Goal: Task Accomplishment & Management: Use online tool/utility

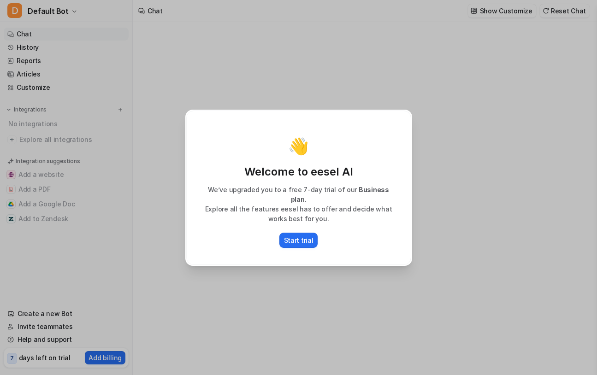
type textarea "**********"
click at [300, 236] on p "Start trial" at bounding box center [298, 240] width 29 height 10
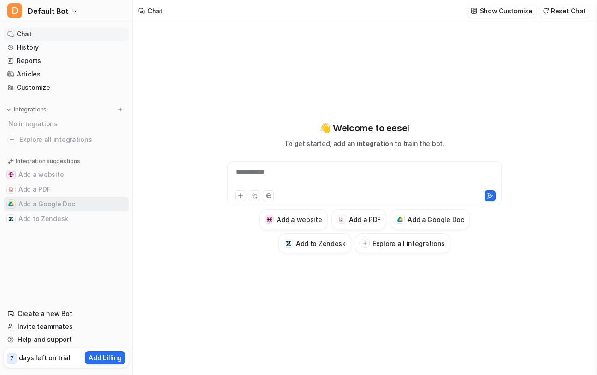
click at [43, 203] on button "Add a Google Doc" at bounding box center [66, 204] width 125 height 15
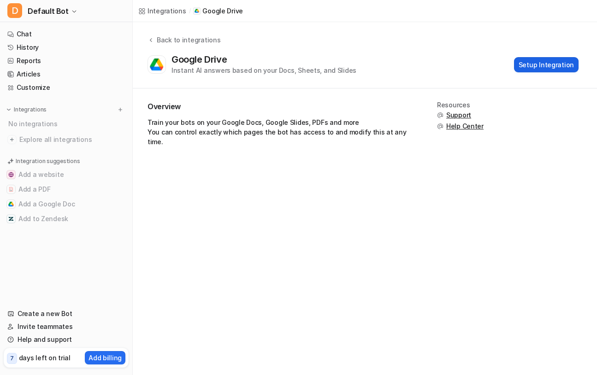
click at [549, 68] on button "Setup Integration" at bounding box center [546, 64] width 64 height 15
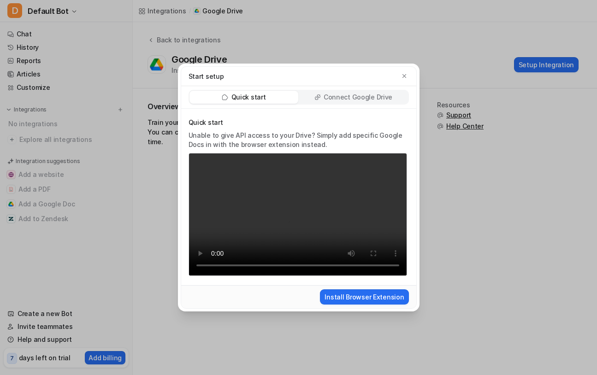
click at [386, 100] on p "Connect Google Drive" at bounding box center [357, 97] width 69 height 9
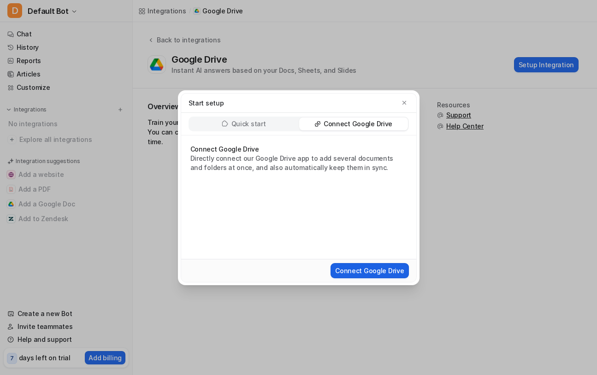
click at [364, 273] on button "Connect Google Drive" at bounding box center [369, 270] width 78 height 15
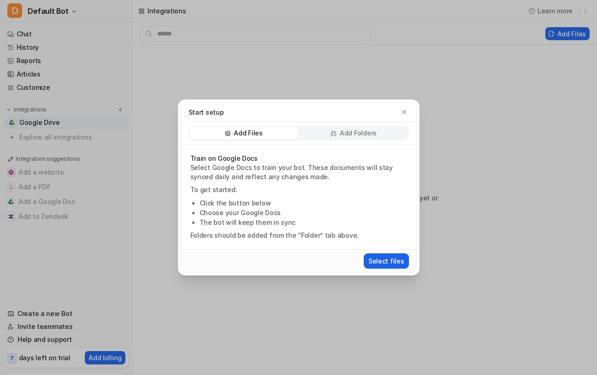
click at [396, 263] on button "Select files" at bounding box center [386, 260] width 45 height 15
click at [396, 258] on button "Select files" at bounding box center [386, 260] width 45 height 15
click at [402, 113] on icon "button" at bounding box center [404, 112] width 4 height 4
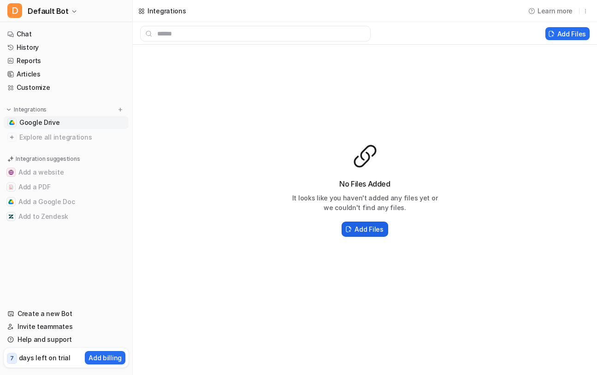
click at [364, 228] on h2 "Add Files" at bounding box center [368, 229] width 29 height 10
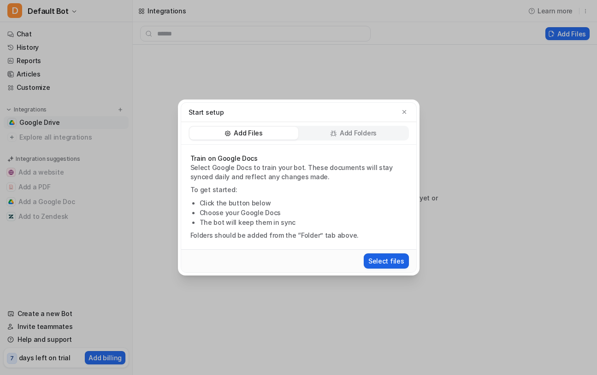
click at [385, 264] on button "Select files" at bounding box center [386, 260] width 45 height 15
click at [404, 109] on icon "button" at bounding box center [404, 112] width 6 height 6
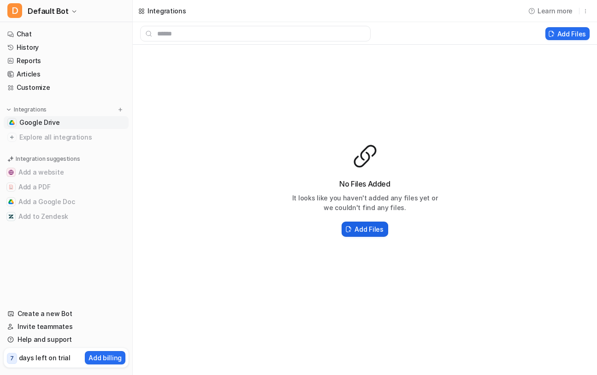
click at [370, 229] on h2 "Add Files" at bounding box center [368, 229] width 29 height 10
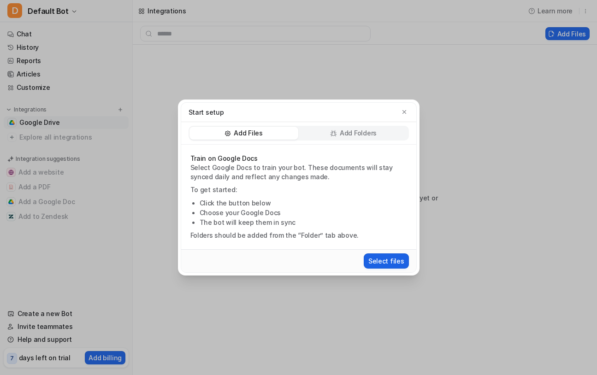
click at [386, 261] on button "Select files" at bounding box center [386, 260] width 45 height 15
click at [403, 110] on icon "button" at bounding box center [404, 112] width 6 height 6
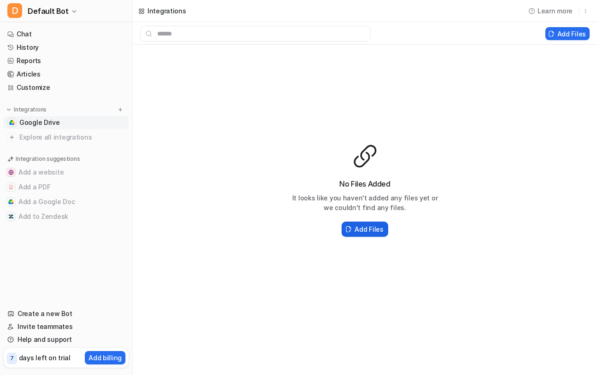
click at [358, 228] on h2 "Add Files" at bounding box center [368, 229] width 29 height 10
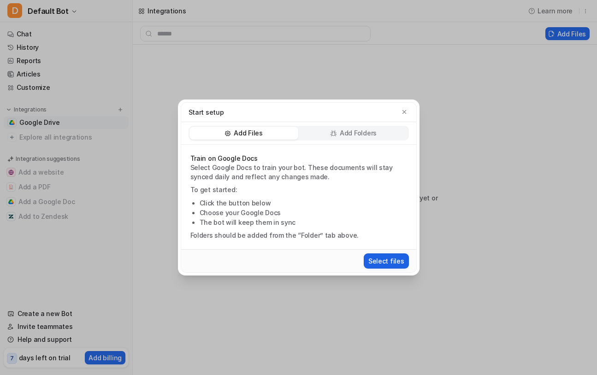
click at [384, 259] on button "Select files" at bounding box center [386, 260] width 45 height 15
click at [399, 112] on button "button" at bounding box center [403, 111] width 9 height 9
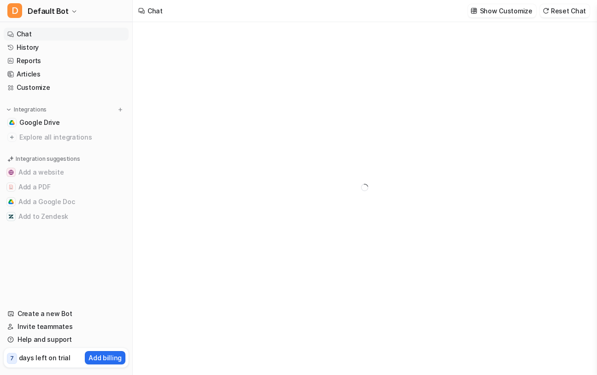
type textarea "**********"
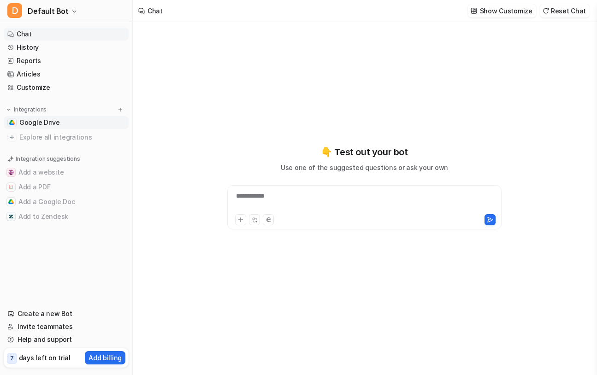
click at [66, 124] on link "Google Drive" at bounding box center [66, 122] width 125 height 13
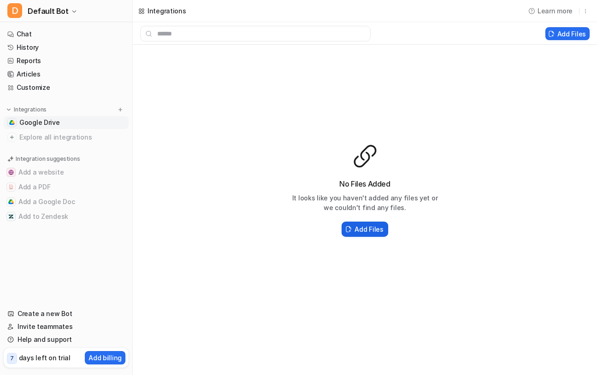
click at [373, 227] on h2 "Add Files" at bounding box center [368, 229] width 29 height 10
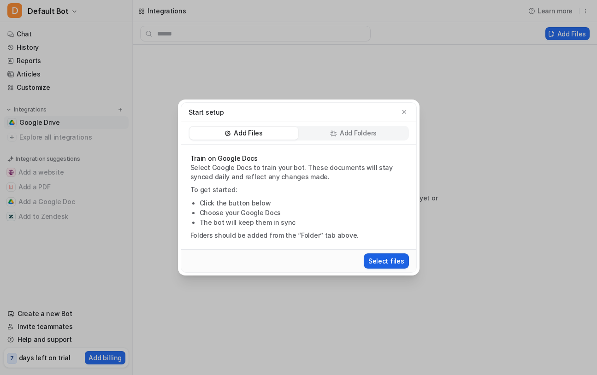
click at [384, 257] on button "Select files" at bounding box center [386, 260] width 45 height 15
click at [408, 108] on div "Start setup" at bounding box center [298, 112] width 220 height 10
click at [401, 114] on icon "button" at bounding box center [404, 112] width 6 height 6
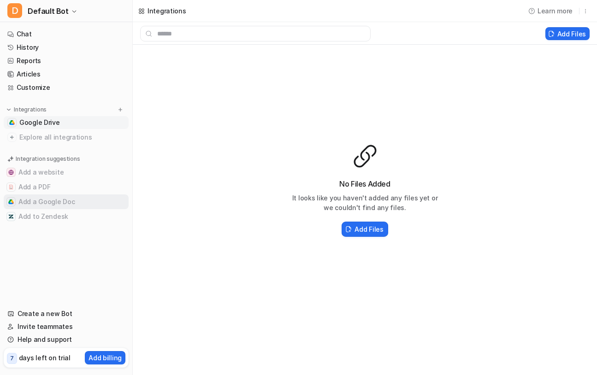
click at [41, 204] on button "Add a Google Doc" at bounding box center [66, 201] width 125 height 15
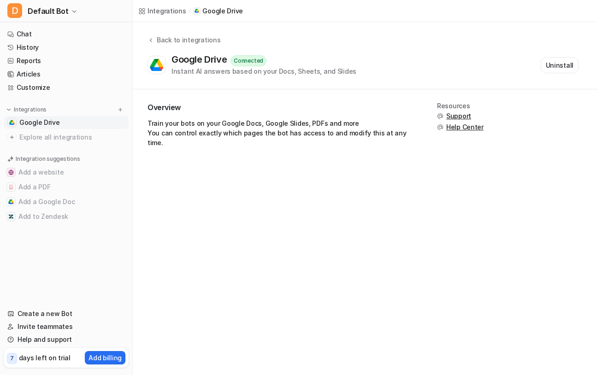
click at [48, 120] on span "Google Drive" at bounding box center [39, 122] width 41 height 9
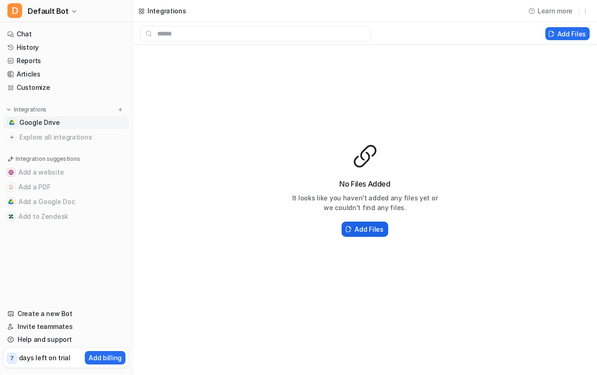
click at [364, 234] on button "Add Files" at bounding box center [364, 229] width 46 height 15
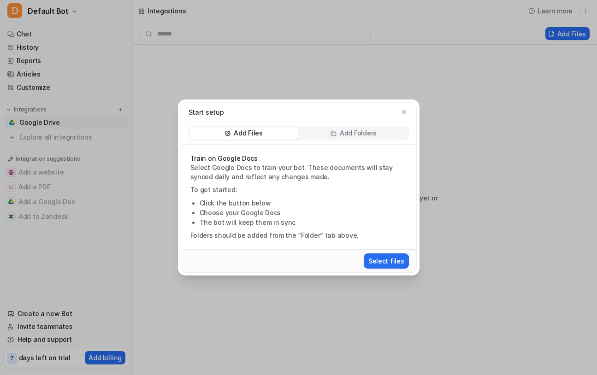
click at [381, 129] on div "Add Folders" at bounding box center [353, 133] width 109 height 13
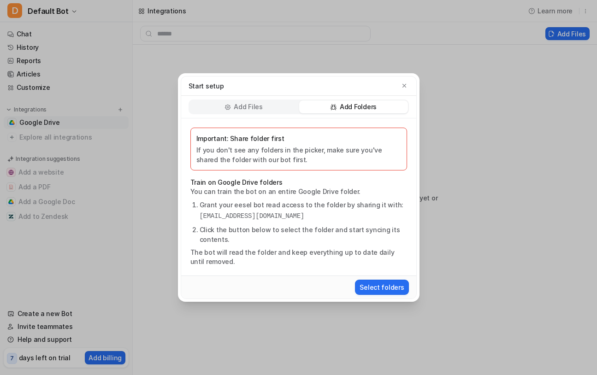
click at [274, 101] on div "Add Files" at bounding box center [243, 106] width 109 height 13
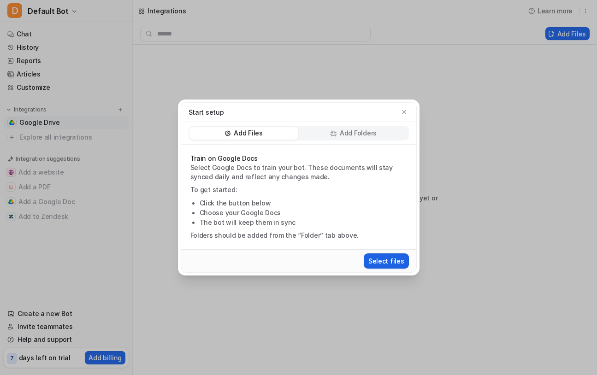
click at [388, 262] on button "Select files" at bounding box center [386, 260] width 45 height 15
click at [367, 135] on p "Add Folders" at bounding box center [358, 133] width 37 height 9
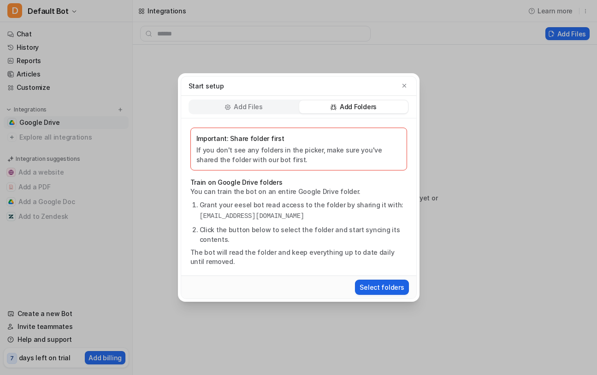
click at [379, 289] on button "Select folders" at bounding box center [381, 287] width 53 height 15
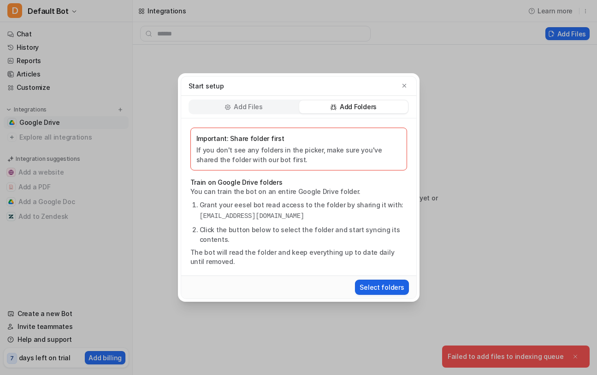
click at [374, 289] on button "Select folders" at bounding box center [381, 287] width 53 height 15
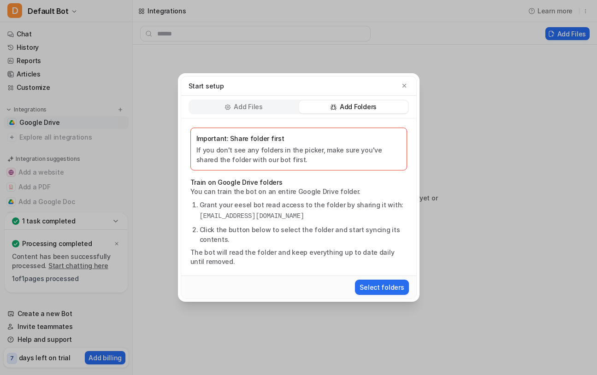
click at [410, 85] on div "Start setup" at bounding box center [298, 85] width 235 height 19
click at [405, 87] on icon "button" at bounding box center [404, 86] width 4 height 4
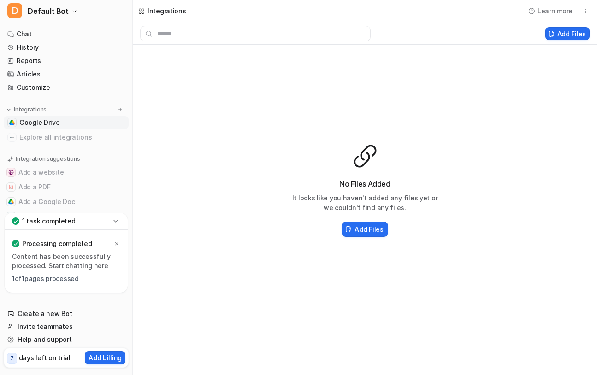
click at [76, 121] on link "Google Drive" at bounding box center [66, 122] width 125 height 13
click at [370, 229] on h2 "Add Files" at bounding box center [368, 229] width 29 height 10
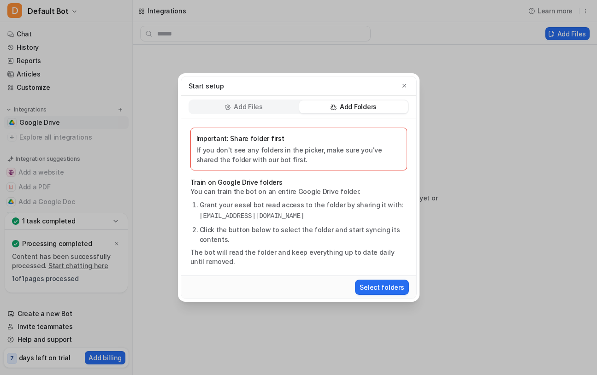
click at [370, 229] on li "Click the button below to select the folder and start syncing its contents." at bounding box center [302, 234] width 207 height 19
click at [348, 119] on div "Important: Share folder first If you don't see any folders in the picker, make …" at bounding box center [298, 196] width 235 height 157
click at [384, 287] on button "Select folders" at bounding box center [381, 287] width 53 height 15
click at [380, 293] on button "Select folders" at bounding box center [381, 287] width 53 height 15
click at [401, 87] on icon "button" at bounding box center [404, 85] width 6 height 6
